Goal: Transaction & Acquisition: Purchase product/service

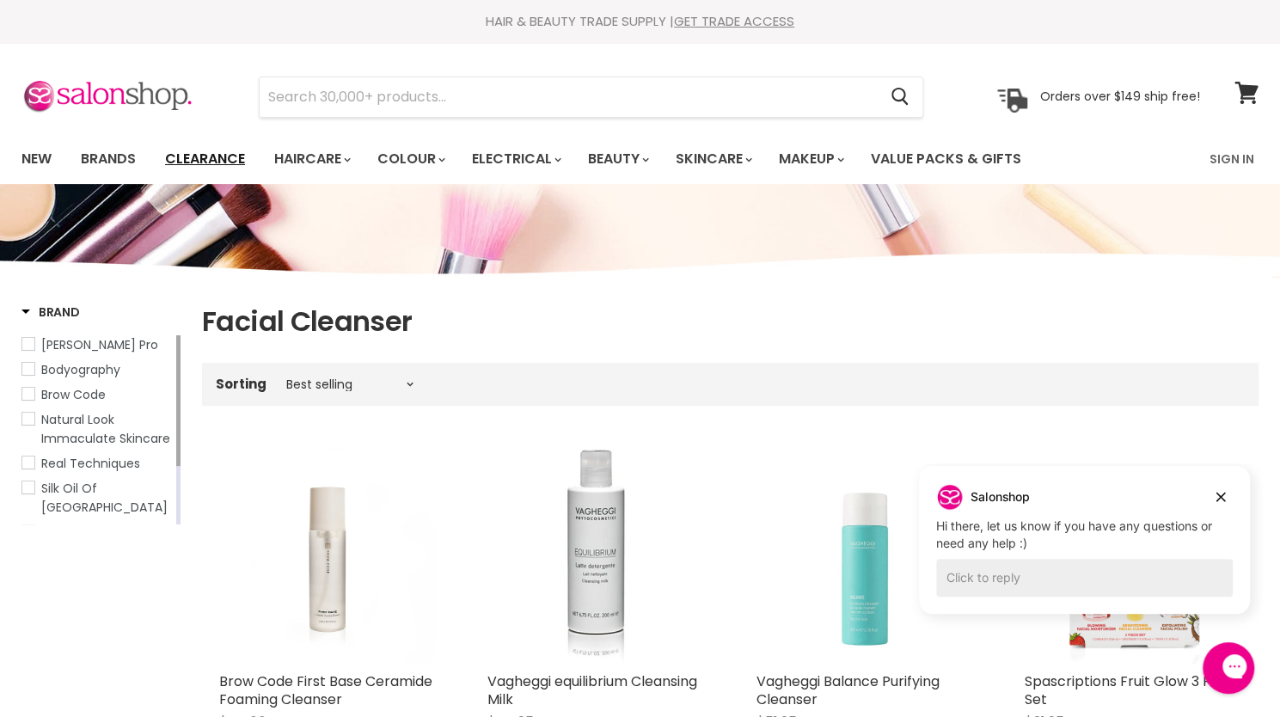
click at [215, 152] on link "Clearance" at bounding box center [205, 159] width 106 height 36
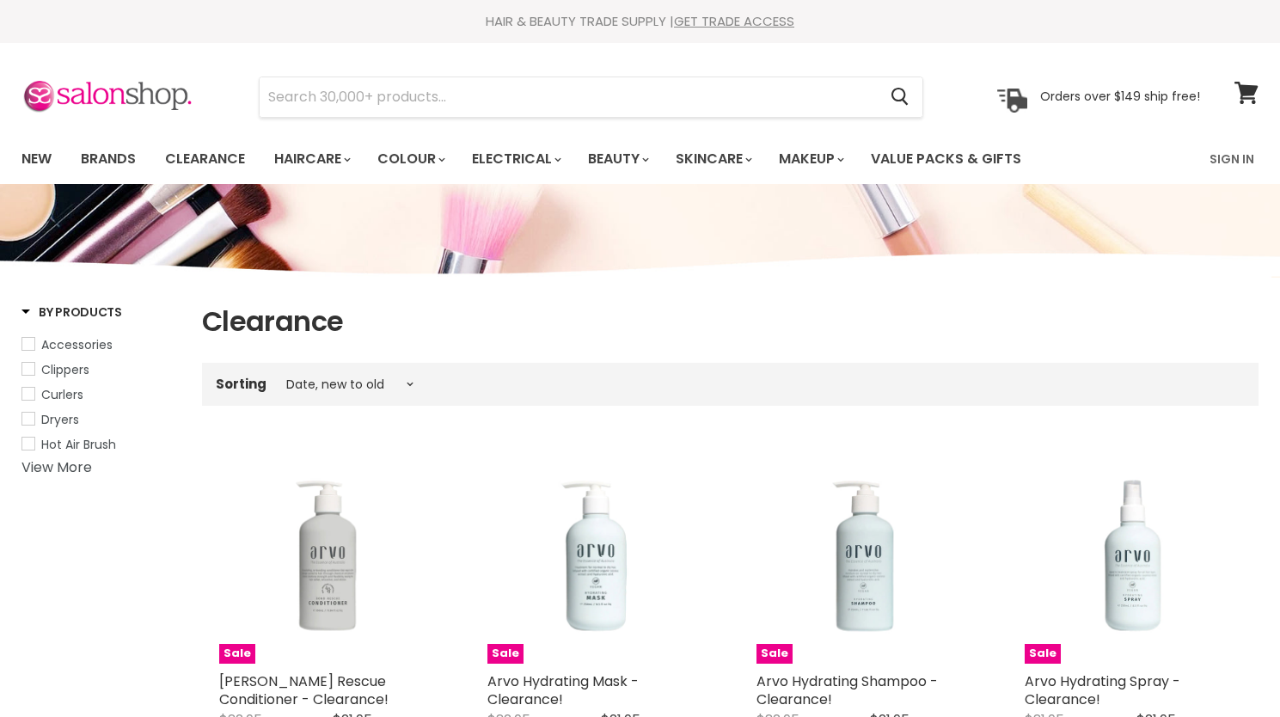
select select "created-descending"
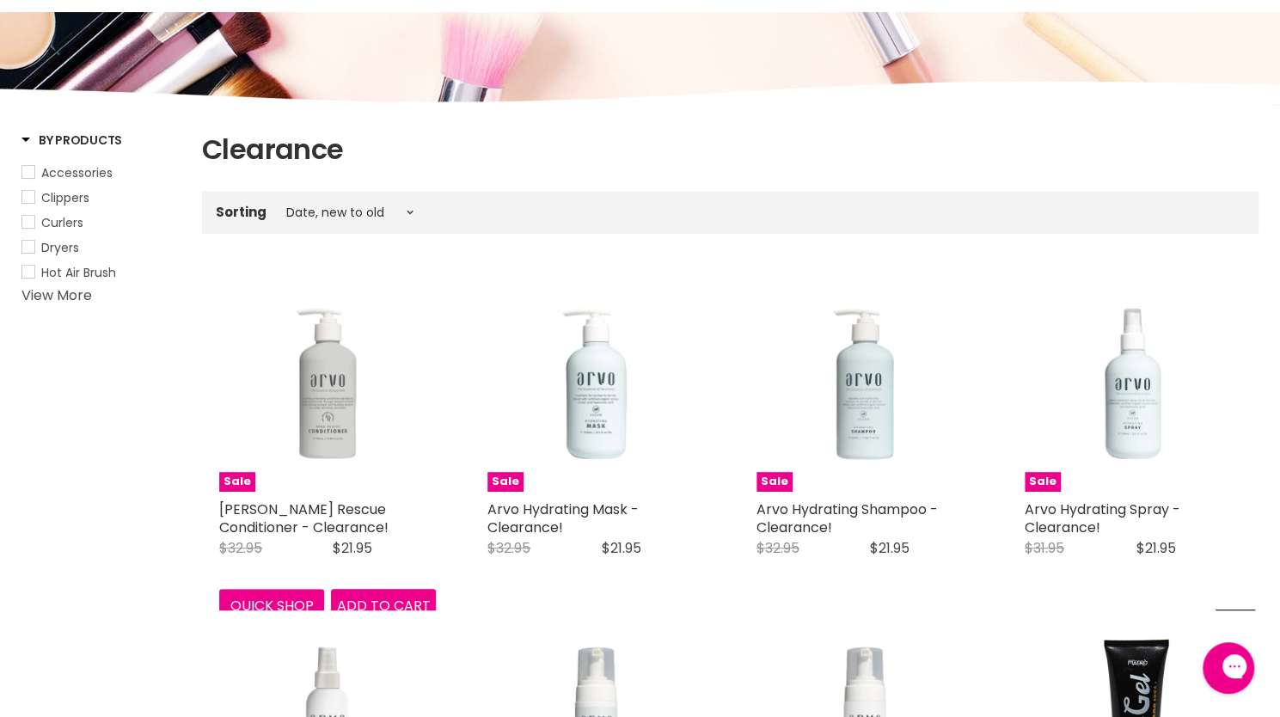
scroll to position [84, 0]
